Goal: Register for event/course

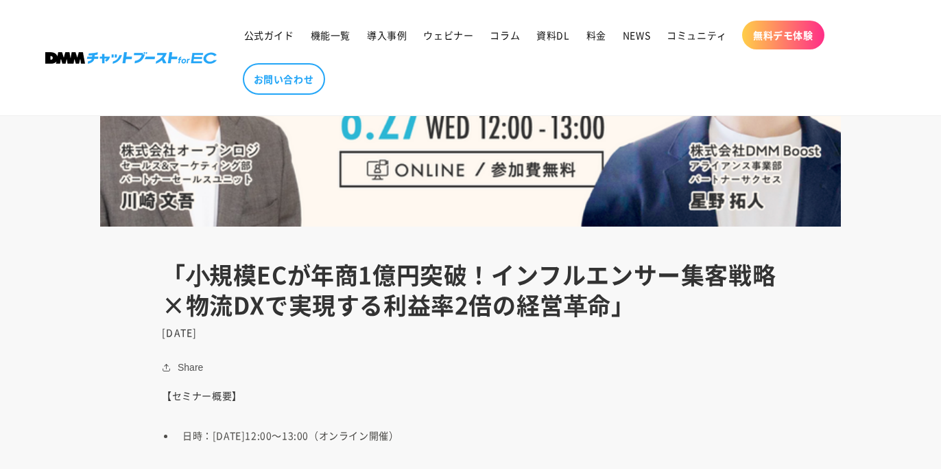
scroll to position [626, 0]
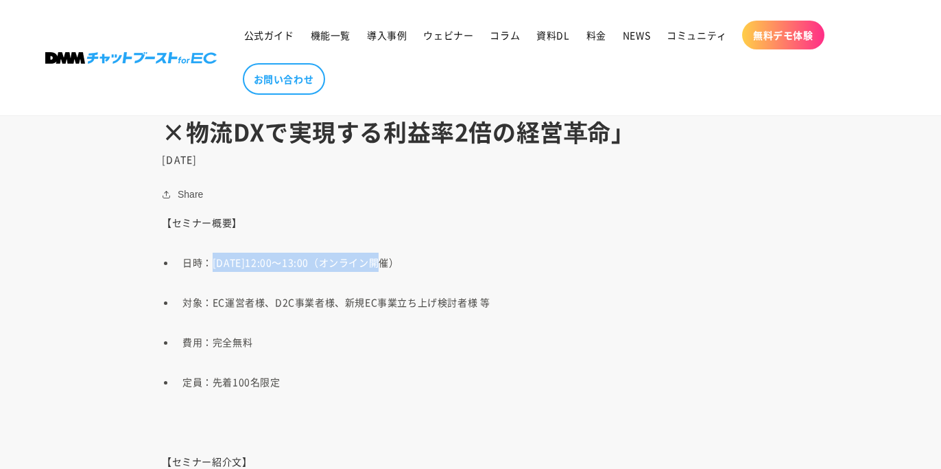
drag, startPoint x: 212, startPoint y: 264, endPoint x: 375, endPoint y: 266, distance: 162.6
click at [375, 266] on span "日時：[DATE]12:00～13:00（オンライン開催）" at bounding box center [291, 262] width 216 height 14
copy span "[DATE]12:00～13:00"
click at [503, 150] on header "「⼩規模ECが年商1億円突破！インフルエンサー集客戦略×物流DXで実現する利益率2倍の経営⾰命」 [DATE]" at bounding box center [471, 125] width 686 height 79
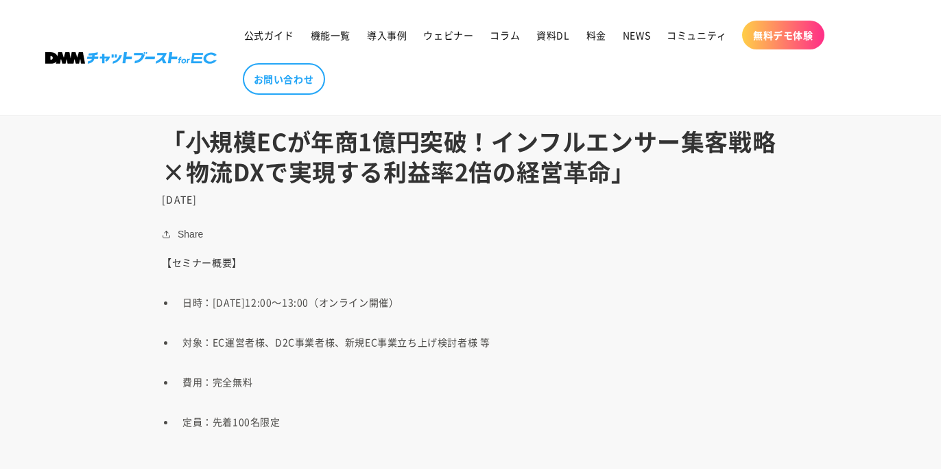
scroll to position [514, 0]
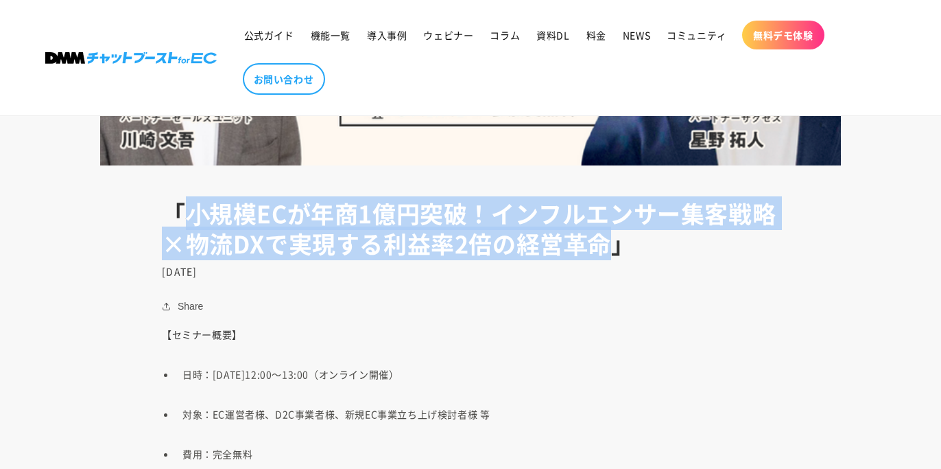
drag, startPoint x: 192, startPoint y: 216, endPoint x: 597, endPoint y: 253, distance: 406.5
click at [597, 253] on h1 "「⼩規模ECが年商1億円突破！インフルエンサー集客戦略×物流DXで実現する利益率2倍の経営⾰命」" at bounding box center [471, 228] width 618 height 60
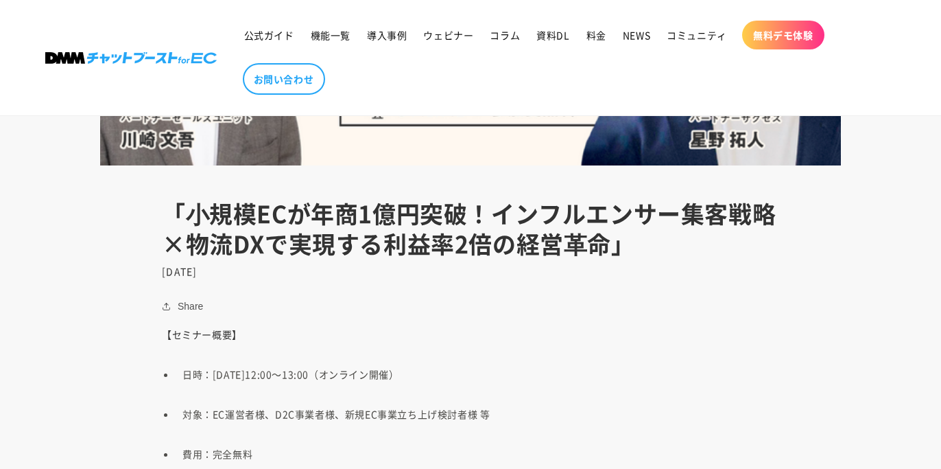
click at [653, 332] on p "【セミナー概要】" at bounding box center [471, 334] width 618 height 19
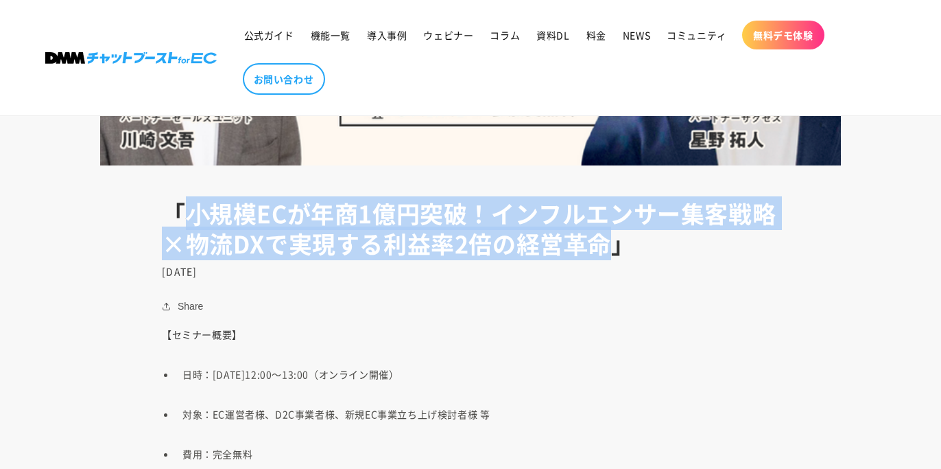
drag, startPoint x: 187, startPoint y: 216, endPoint x: 602, endPoint y: 248, distance: 416.4
click at [602, 248] on h1 "「⼩規模ECが年商1億円突破！インフルエンサー集客戦略×物流DXで実現する利益率2倍の経営⾰命」" at bounding box center [471, 228] width 618 height 60
copy h1 "⼩規模ECが年商1億円突破！インフルエンサー集客戦略×物流DXで実現する利益率2倍の経営⾰命"
